Goal: Task Accomplishment & Management: Manage account settings

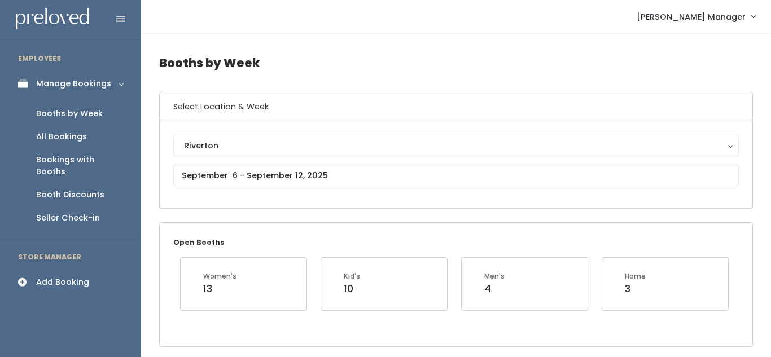
scroll to position [0, 327]
click at [322, 169] on input "text" at bounding box center [456, 175] width 566 height 21
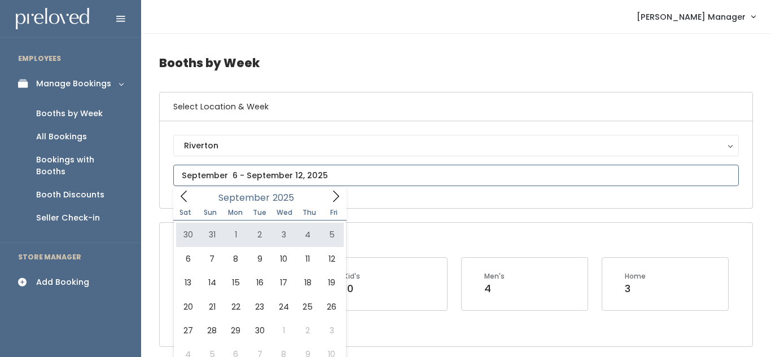
type input "[DATE] to [DATE]"
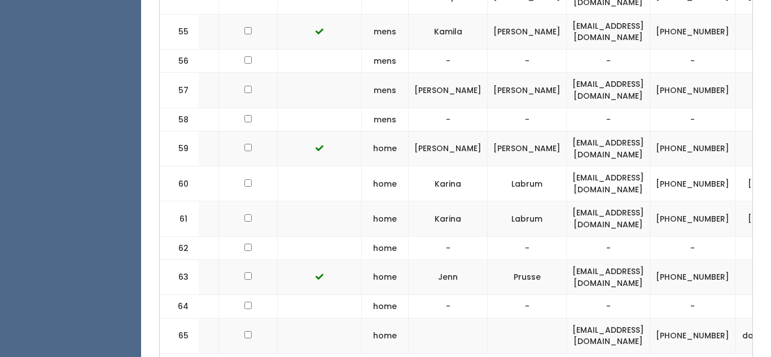
scroll to position [0, 268]
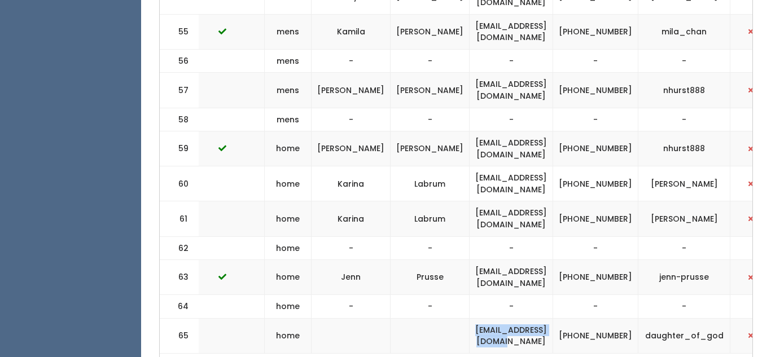
drag, startPoint x: 429, startPoint y: 255, endPoint x: 545, endPoint y: 256, distance: 116.9
click at [545, 318] on td "[EMAIL_ADDRESS][DOMAIN_NAME]" at bounding box center [512, 335] width 84 height 35
copy td "[EMAIL_ADDRESS][DOMAIN_NAME]"
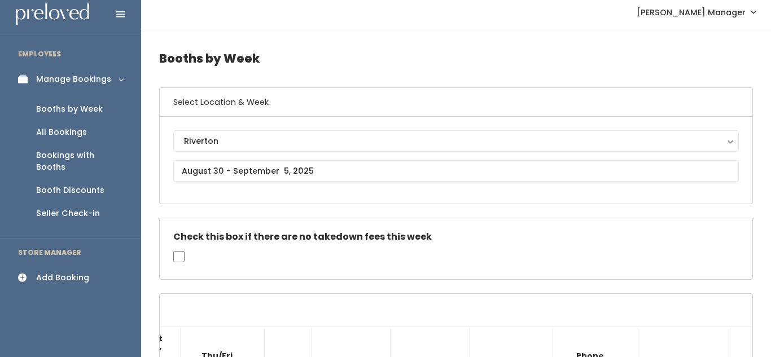
scroll to position [0, 0]
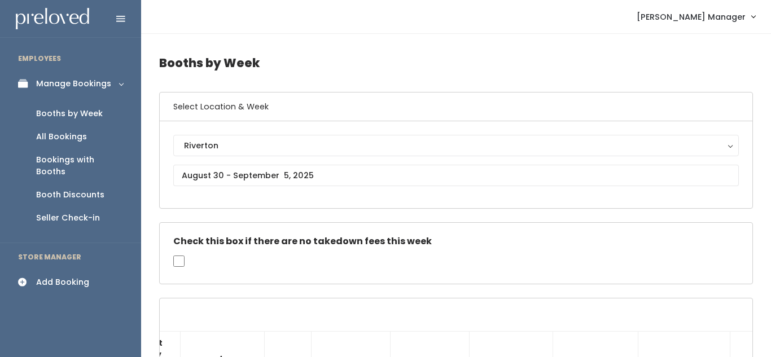
click at [21, 278] on icon at bounding box center [26, 283] width 16 height 10
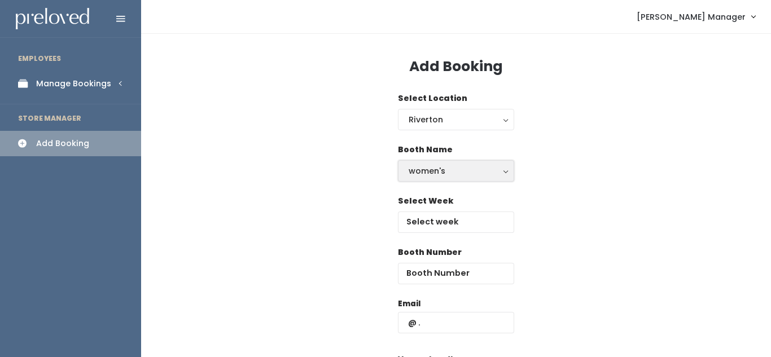
click at [441, 168] on div "women's" at bounding box center [456, 171] width 95 height 12
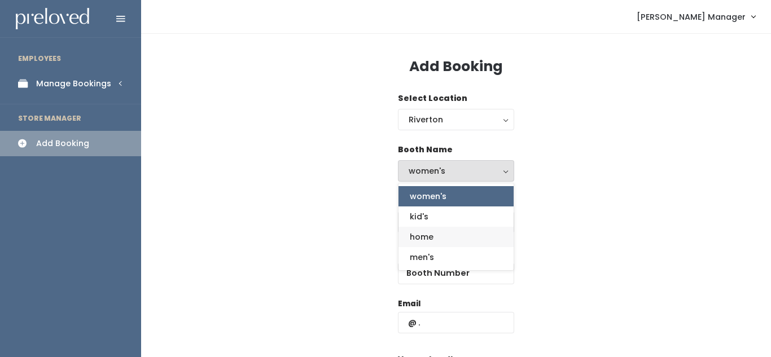
click at [431, 236] on span "home" at bounding box center [422, 237] width 24 height 12
select select "home"
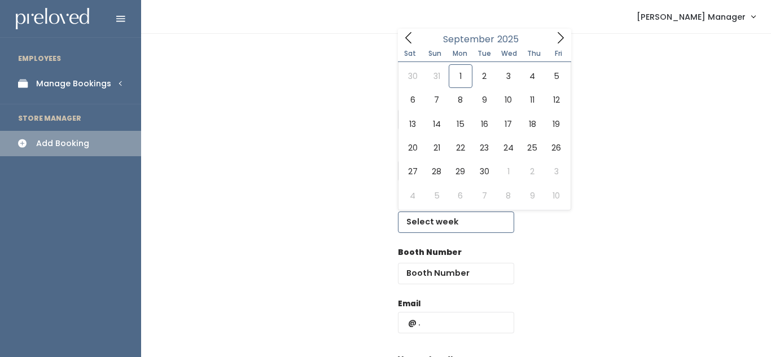
click at [452, 215] on input "text" at bounding box center [456, 222] width 116 height 21
type input "[DATE] to [DATE]"
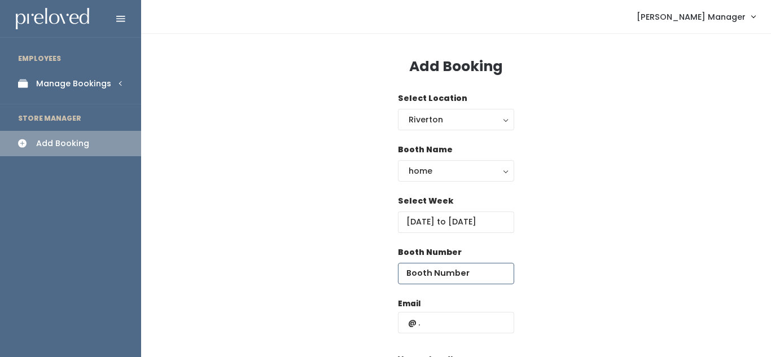
click at [425, 278] on input "number" at bounding box center [456, 273] width 116 height 21
type input "64"
click at [435, 329] on input "text" at bounding box center [456, 322] width 116 height 21
paste input "[EMAIL_ADDRESS][DOMAIN_NAME]"
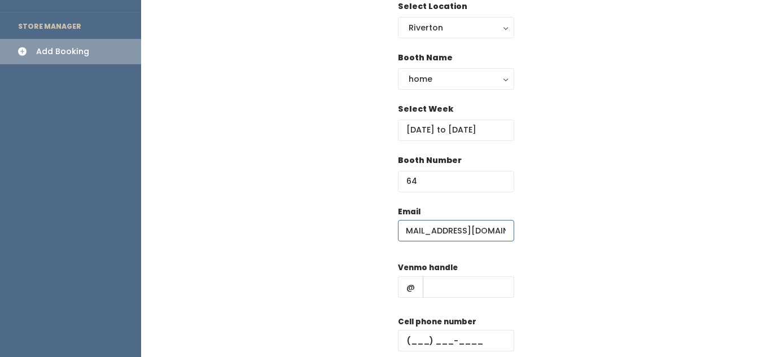
scroll to position [93, 0]
type input "[EMAIL_ADDRESS][DOMAIN_NAME]"
click at [448, 289] on input "text" at bounding box center [468, 286] width 91 height 21
type input "fff"
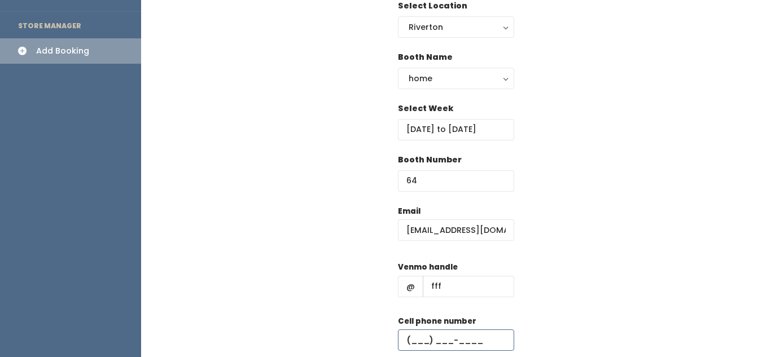
click at [419, 347] on input "text" at bounding box center [456, 340] width 116 height 21
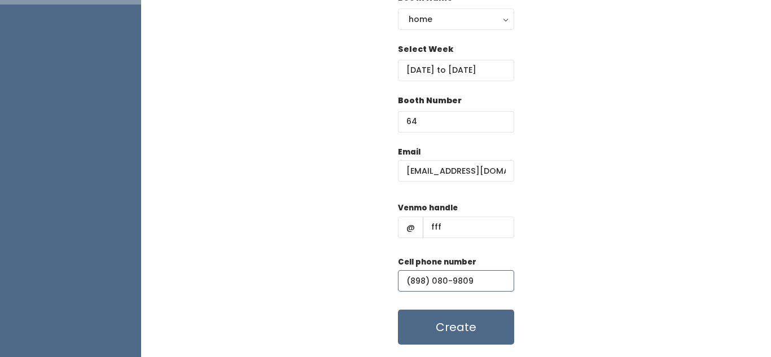
scroll to position [154, 0]
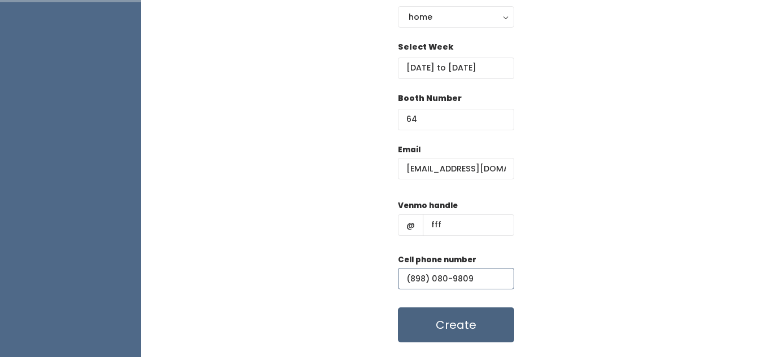
type input "(898) 080-9809"
click at [466, 314] on button "Create" at bounding box center [456, 325] width 116 height 35
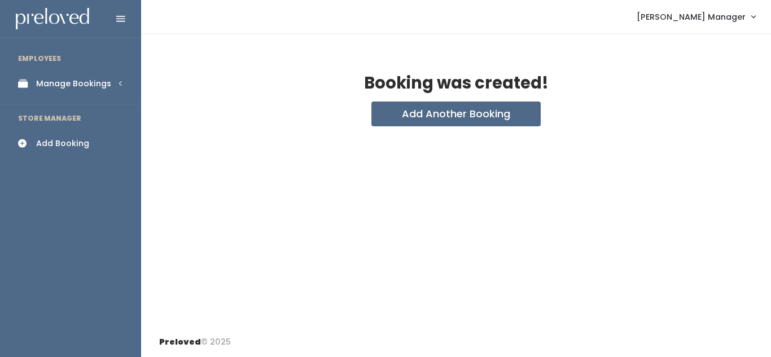
click at [63, 90] on link "Manage Bookings" at bounding box center [70, 83] width 141 height 25
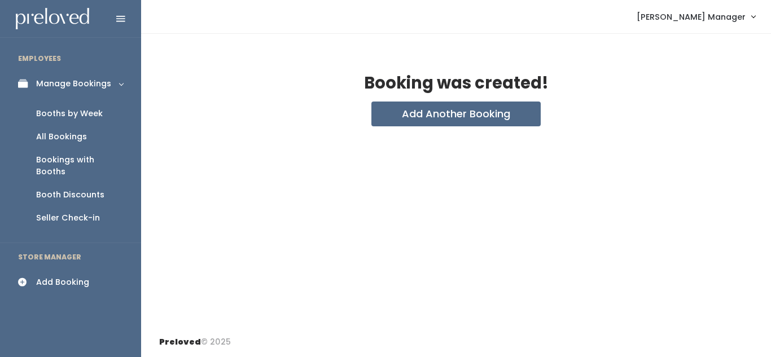
click at [65, 109] on div "Booths by Week" at bounding box center [69, 114] width 67 height 12
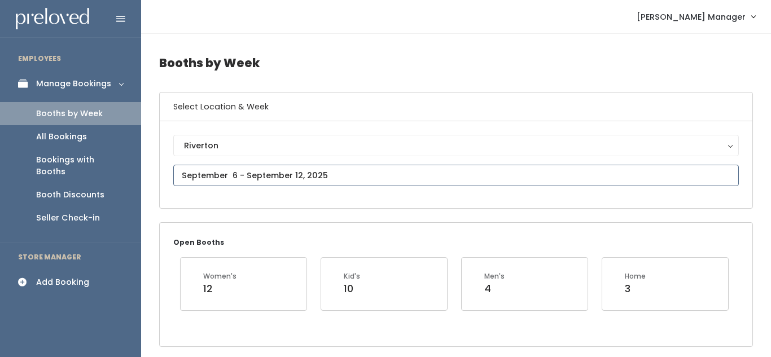
click at [277, 171] on input "text" at bounding box center [456, 175] width 566 height 21
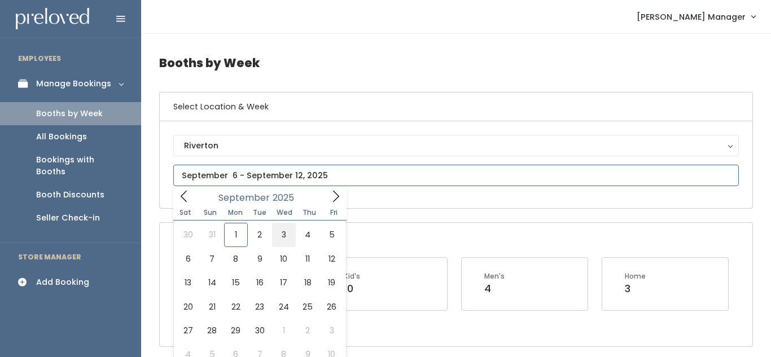
type input "[DATE] to [DATE]"
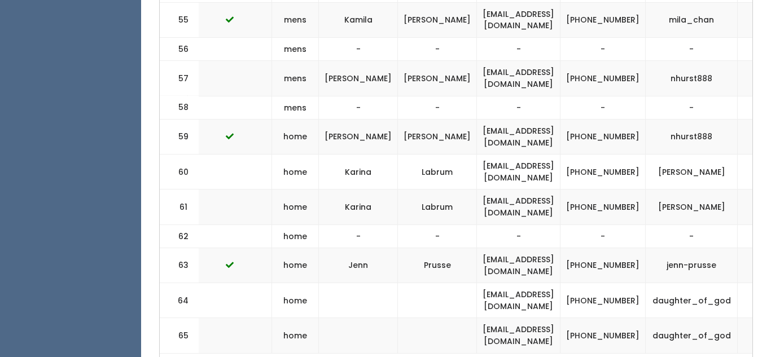
scroll to position [0, 268]
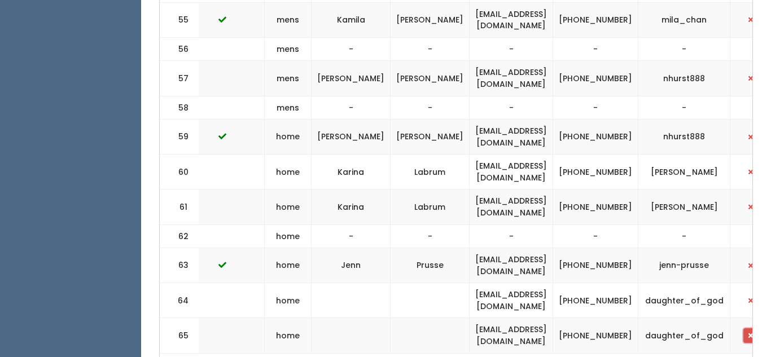
click at [749, 333] on span "button" at bounding box center [751, 336] width 5 height 7
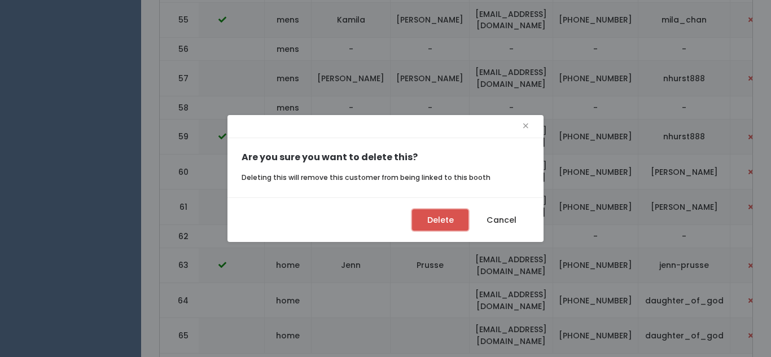
click at [453, 217] on button "Delete" at bounding box center [440, 219] width 56 height 21
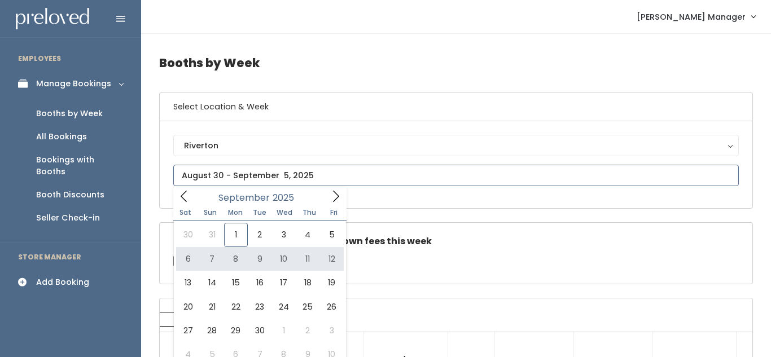
type input "September 6 to September 12"
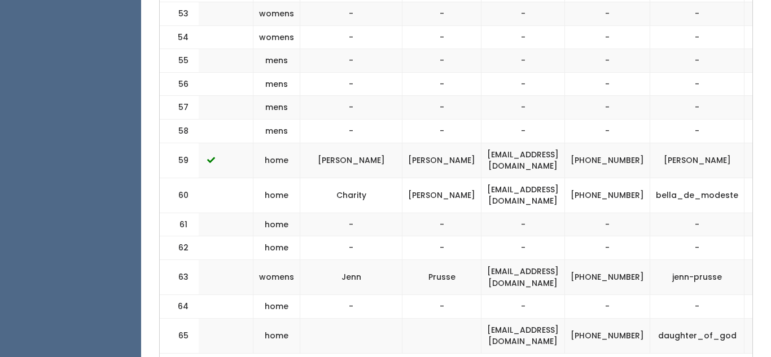
scroll to position [0, 327]
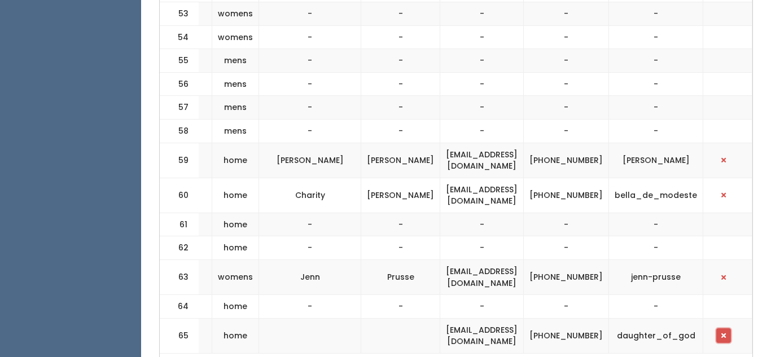
click at [726, 333] on span "button" at bounding box center [724, 336] width 5 height 7
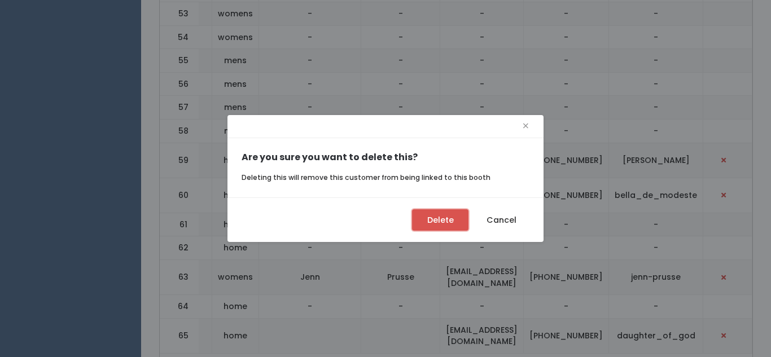
click at [442, 225] on button "Delete" at bounding box center [440, 219] width 56 height 21
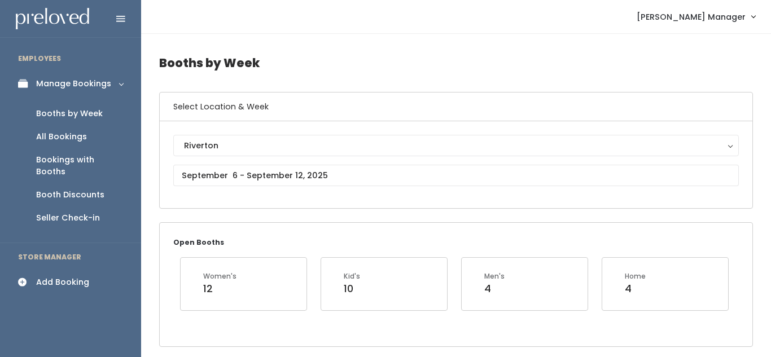
click at [58, 277] on div "Add Booking" at bounding box center [62, 283] width 53 height 12
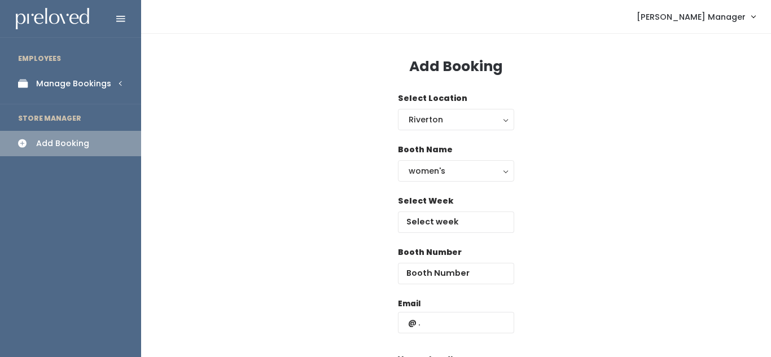
click at [424, 209] on div "Select Week" at bounding box center [456, 214] width 116 height 38
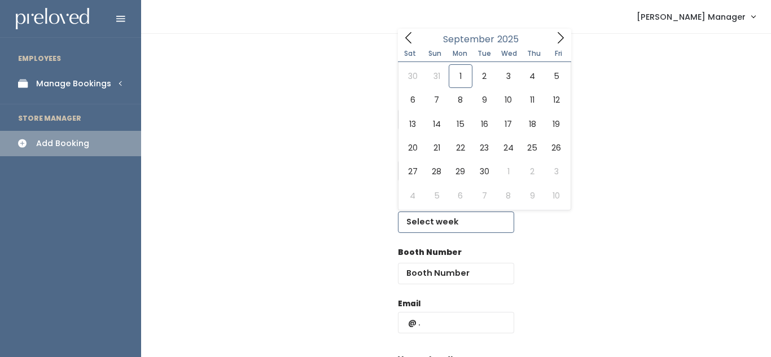
click at [424, 225] on input "text" at bounding box center [456, 222] width 116 height 21
type input "September 6 to September 12"
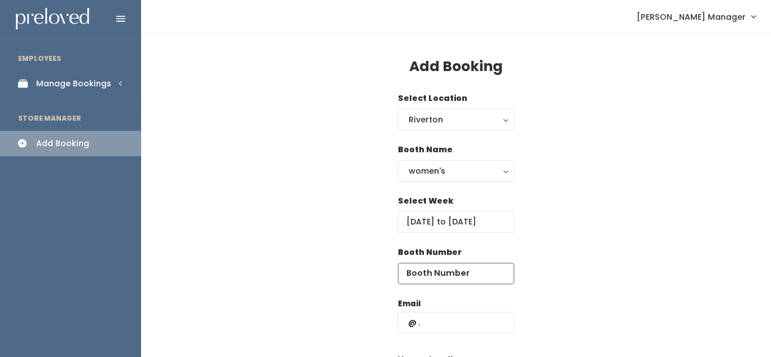
click at [425, 274] on input "number" at bounding box center [456, 273] width 116 height 21
click at [421, 182] on div "Booth Name women's kid's home men's women's" at bounding box center [456, 169] width 116 height 51
click at [421, 177] on div "women's" at bounding box center [456, 171] width 95 height 12
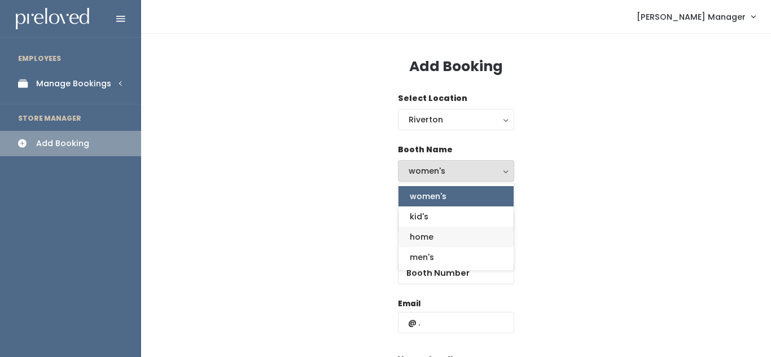
click at [435, 237] on link "home" at bounding box center [456, 237] width 115 height 20
select select "home"
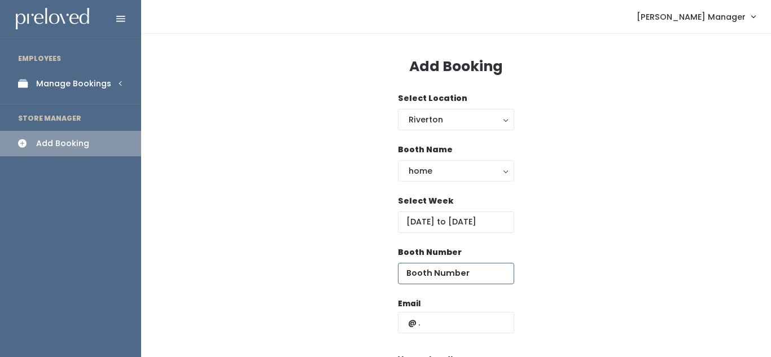
click at [422, 272] on input "number" at bounding box center [456, 273] width 116 height 21
type input "64"
click at [447, 329] on input "text" at bounding box center [456, 322] width 116 height 21
paste input "[EMAIL_ADDRESS][DOMAIN_NAME]"
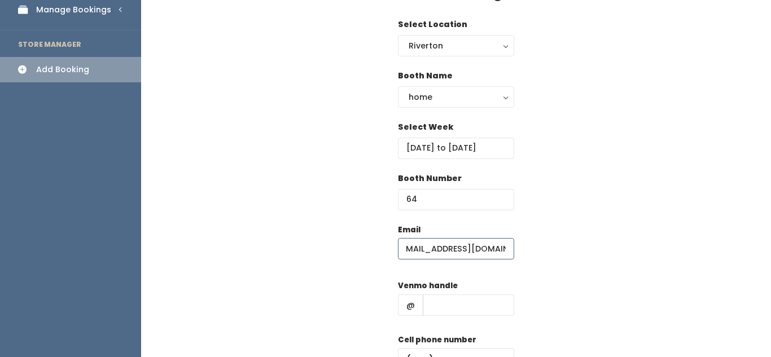
scroll to position [79, 0]
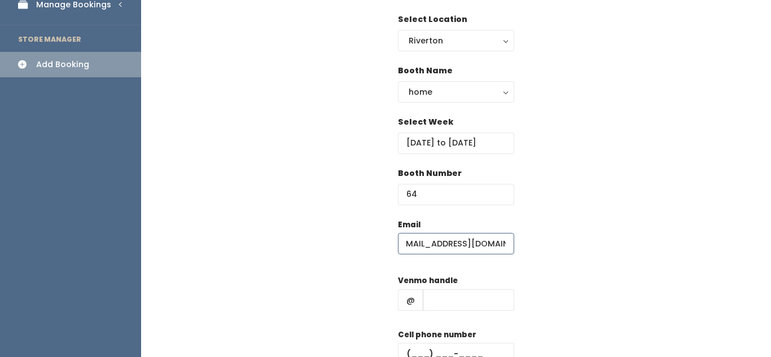
type input "[EMAIL_ADDRESS][DOMAIN_NAME]"
click at [439, 290] on input "text" at bounding box center [468, 300] width 91 height 21
type input "hjk"
click at [462, 355] on input "text" at bounding box center [456, 353] width 116 height 21
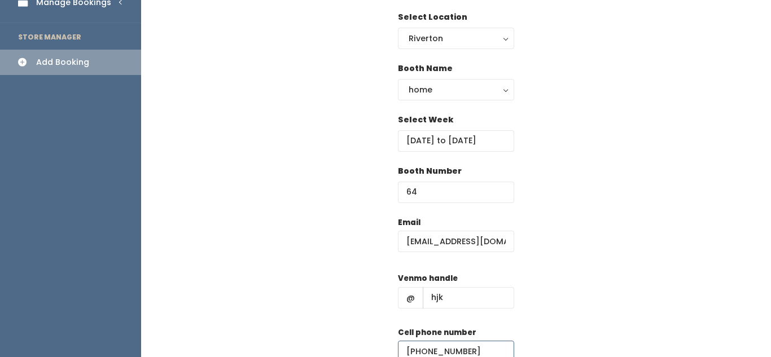
scroll to position [183, 0]
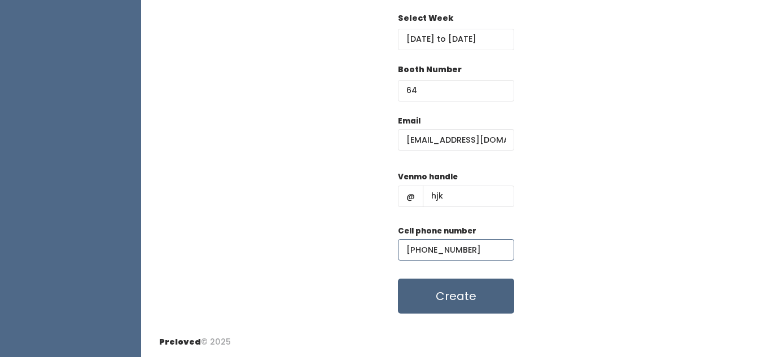
type input "(889) 889-0890"
click at [461, 283] on button "Create" at bounding box center [456, 296] width 116 height 35
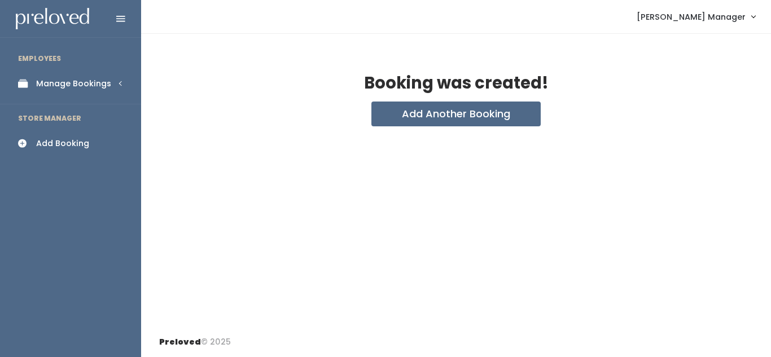
click at [72, 79] on div "Manage Bookings" at bounding box center [73, 84] width 75 height 12
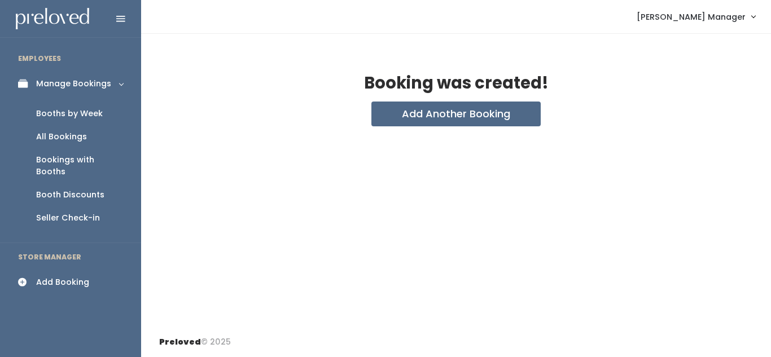
click at [76, 113] on div "Booths by Week" at bounding box center [69, 114] width 67 height 12
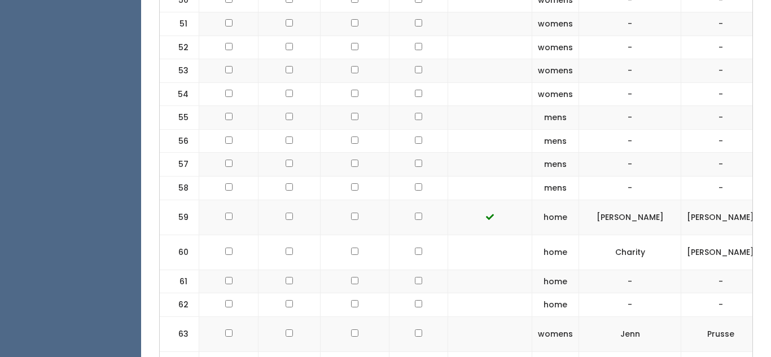
scroll to position [2074, 0]
